Goal: Transaction & Acquisition: Purchase product/service

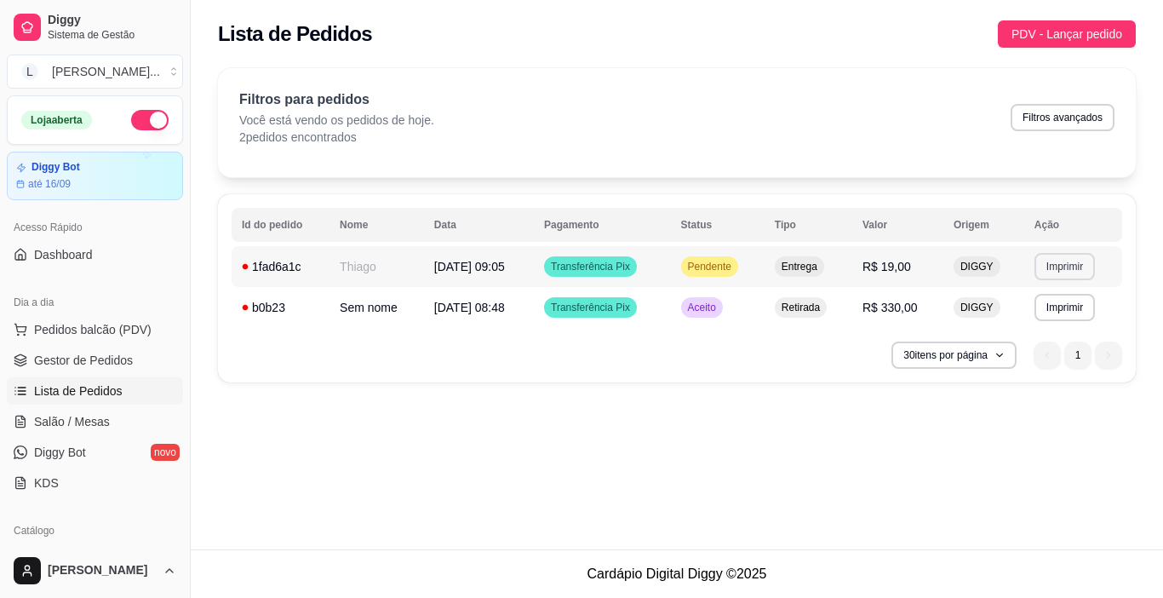
click at [1071, 258] on button "Imprimir" at bounding box center [1064, 266] width 60 height 27
click at [1043, 328] on button "IMPRESSORA" at bounding box center [1035, 325] width 123 height 27
click at [107, 324] on span "Pedidos balcão (PDV)" at bounding box center [92, 329] width 117 height 17
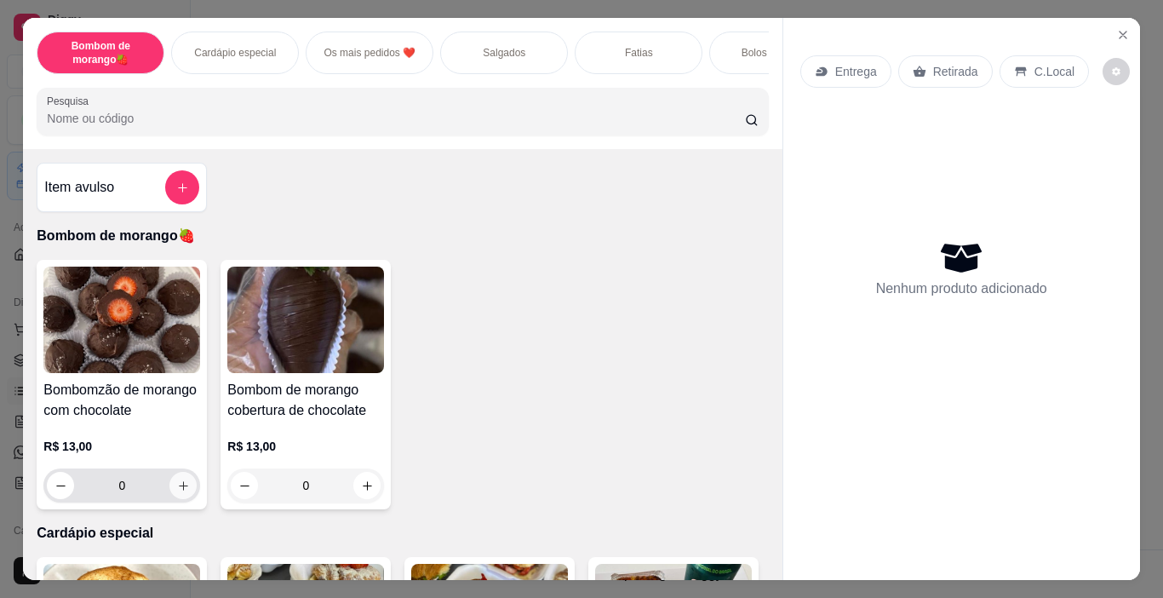
click at [183, 492] on icon "increase-product-quantity" at bounding box center [183, 485] width 13 height 13
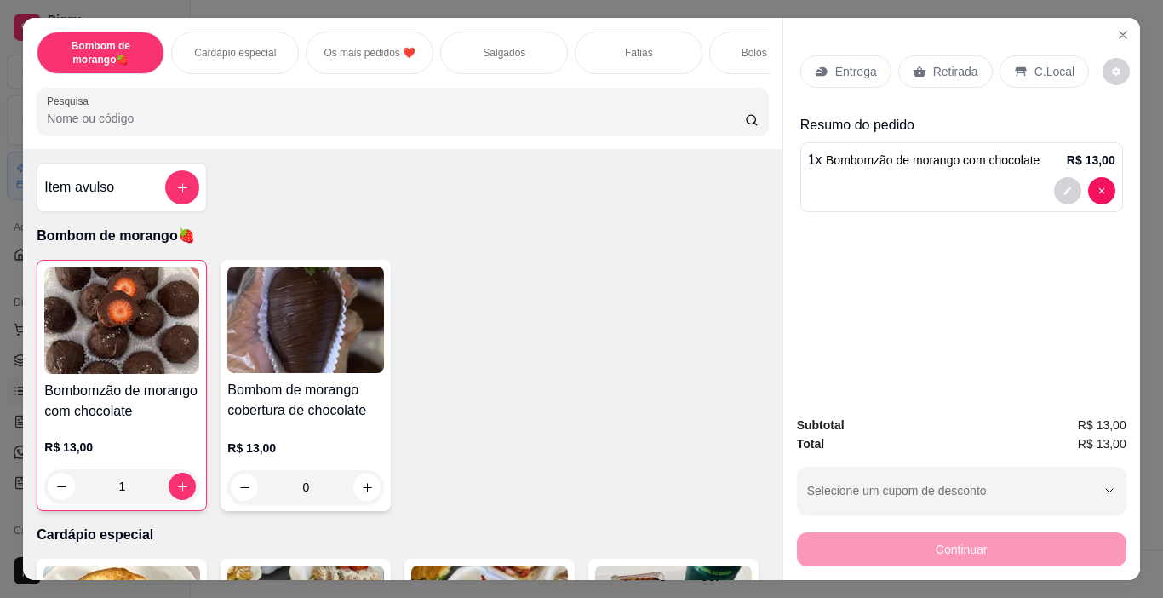
type input "1"
click at [933, 63] on p "Retirada" at bounding box center [955, 71] width 45 height 17
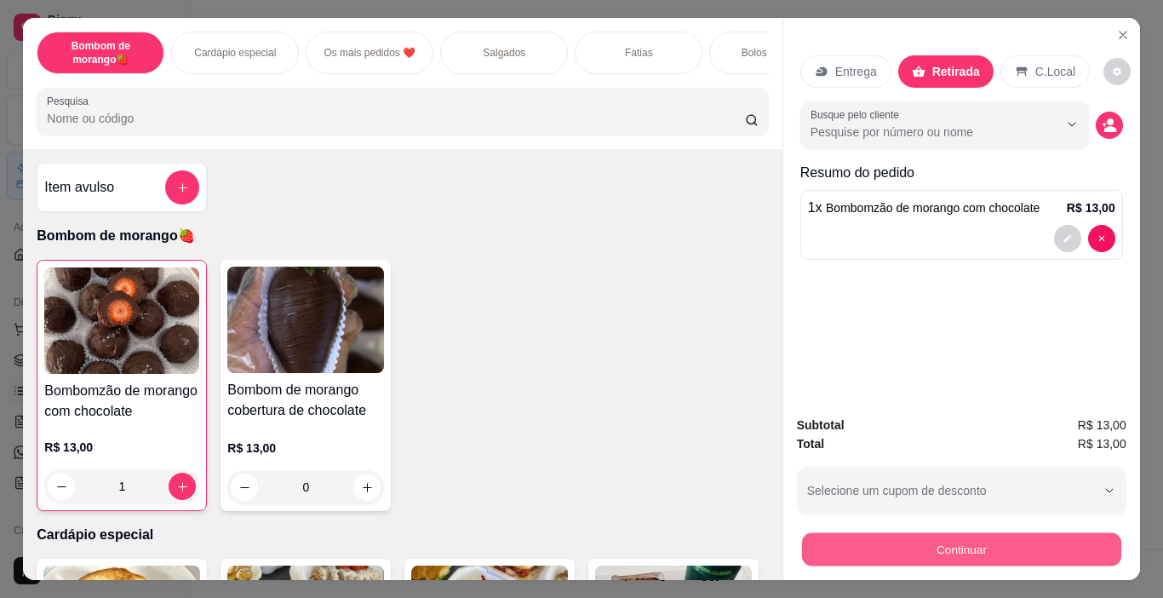
click at [904, 542] on button "Continuar" at bounding box center [960, 549] width 319 height 33
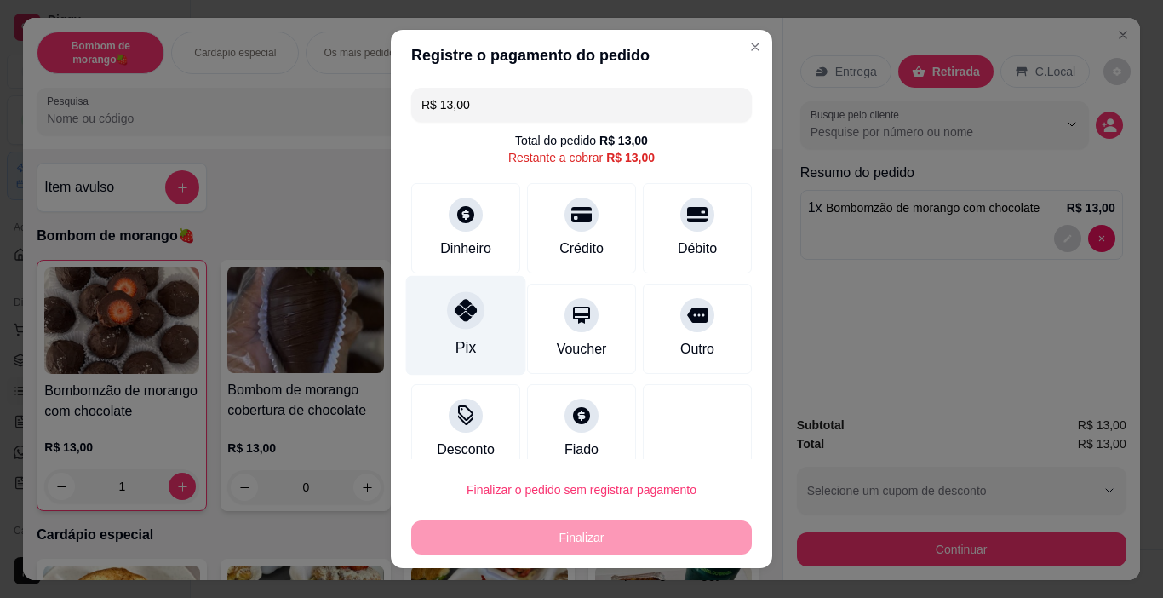
click at [456, 343] on div "Pix" at bounding box center [466, 347] width 20 height 22
type input "R$ 0,00"
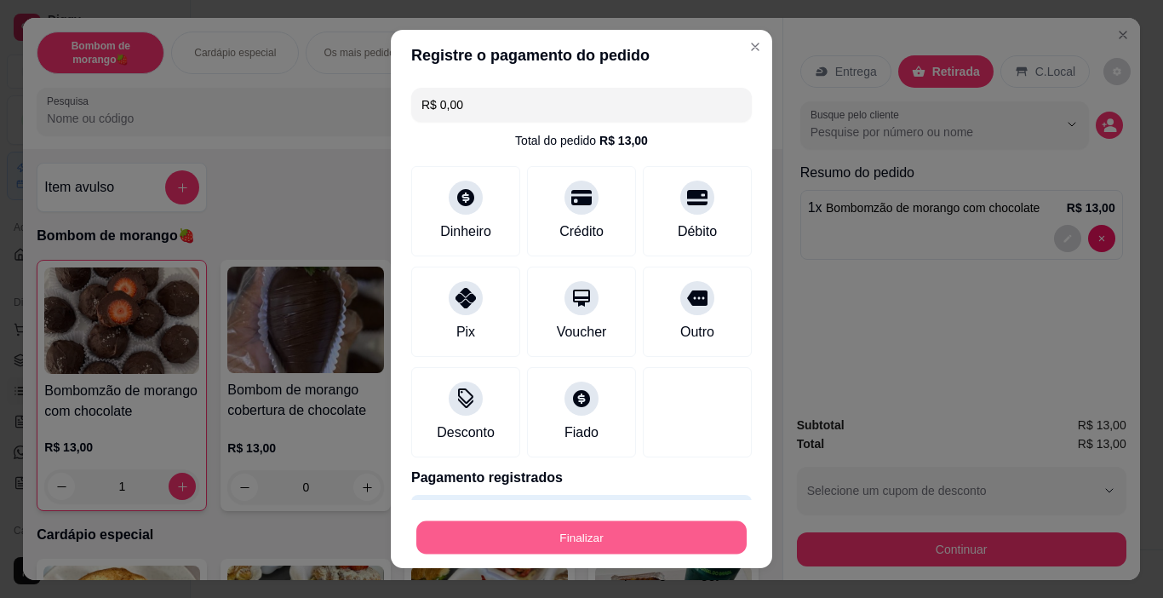
click at [537, 532] on button "Finalizar" at bounding box center [581, 537] width 330 height 33
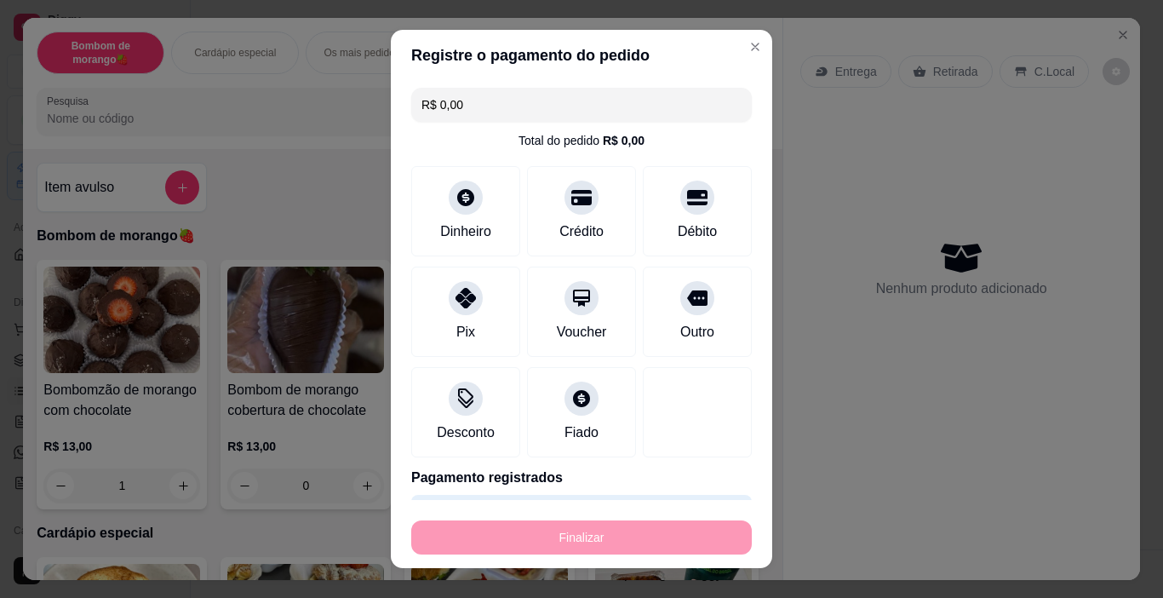
type input "0"
type input "-R$ 13,00"
